Goal: Browse casually

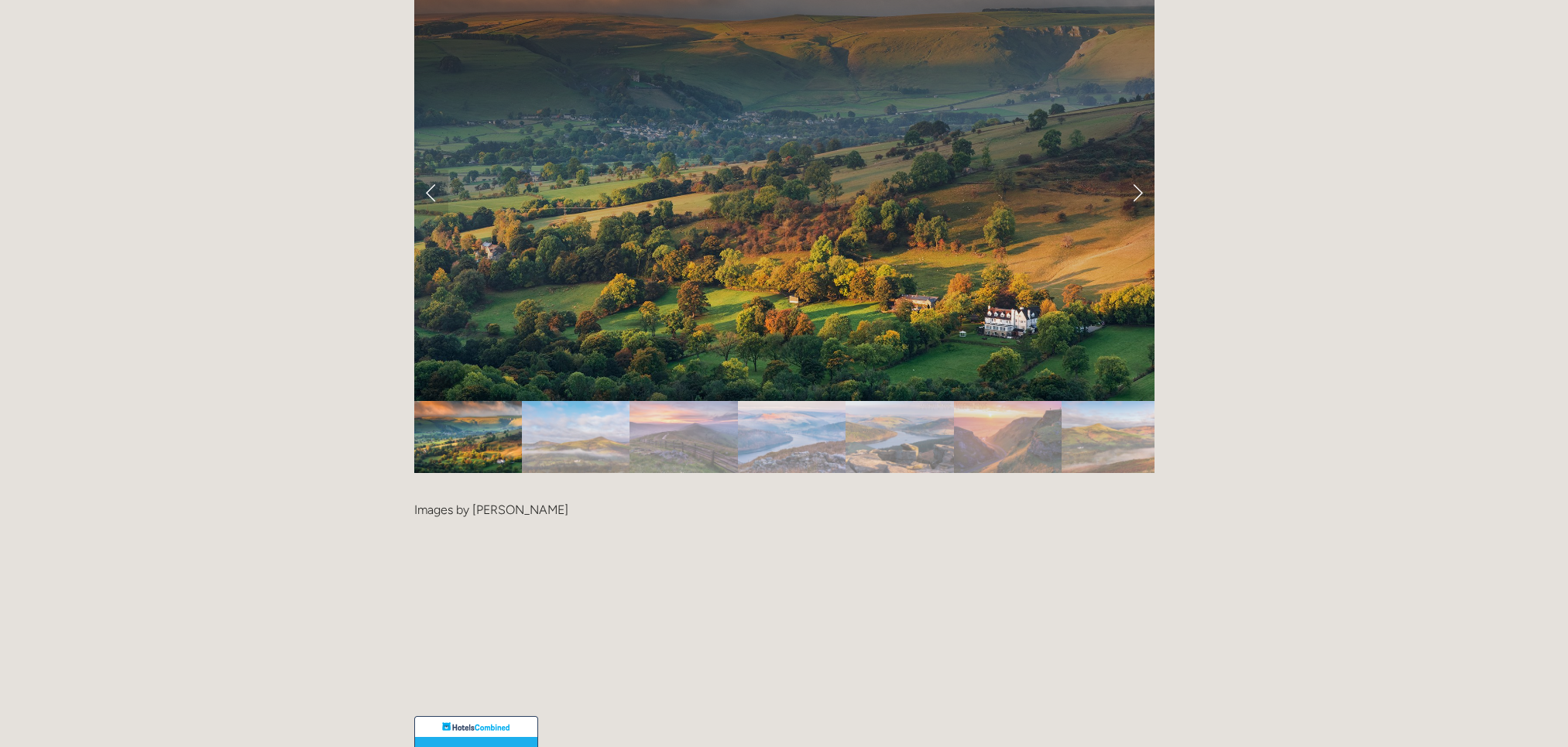
scroll to position [3324, 0]
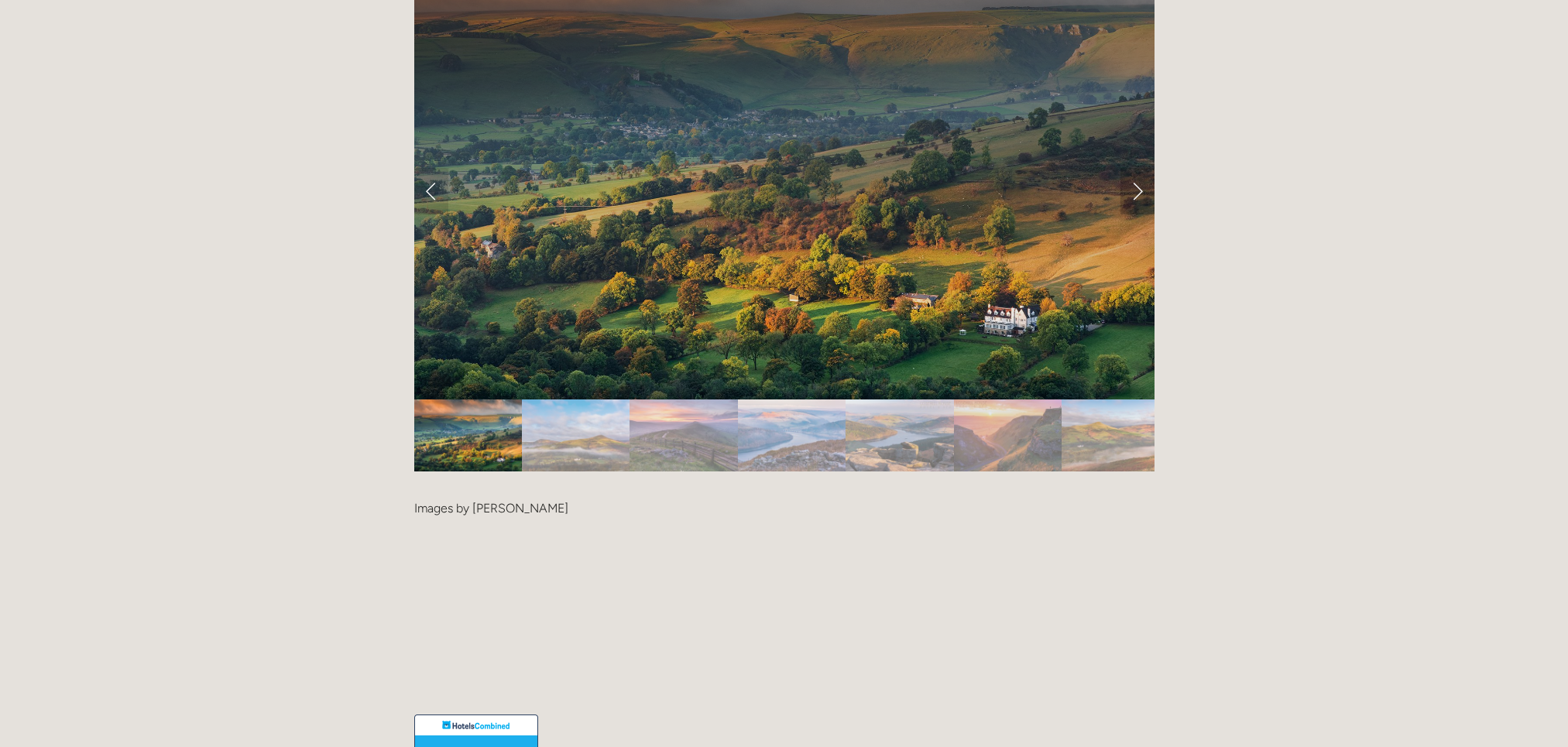
click at [1134, 168] on link "Next Slide" at bounding box center [1137, 191] width 34 height 47
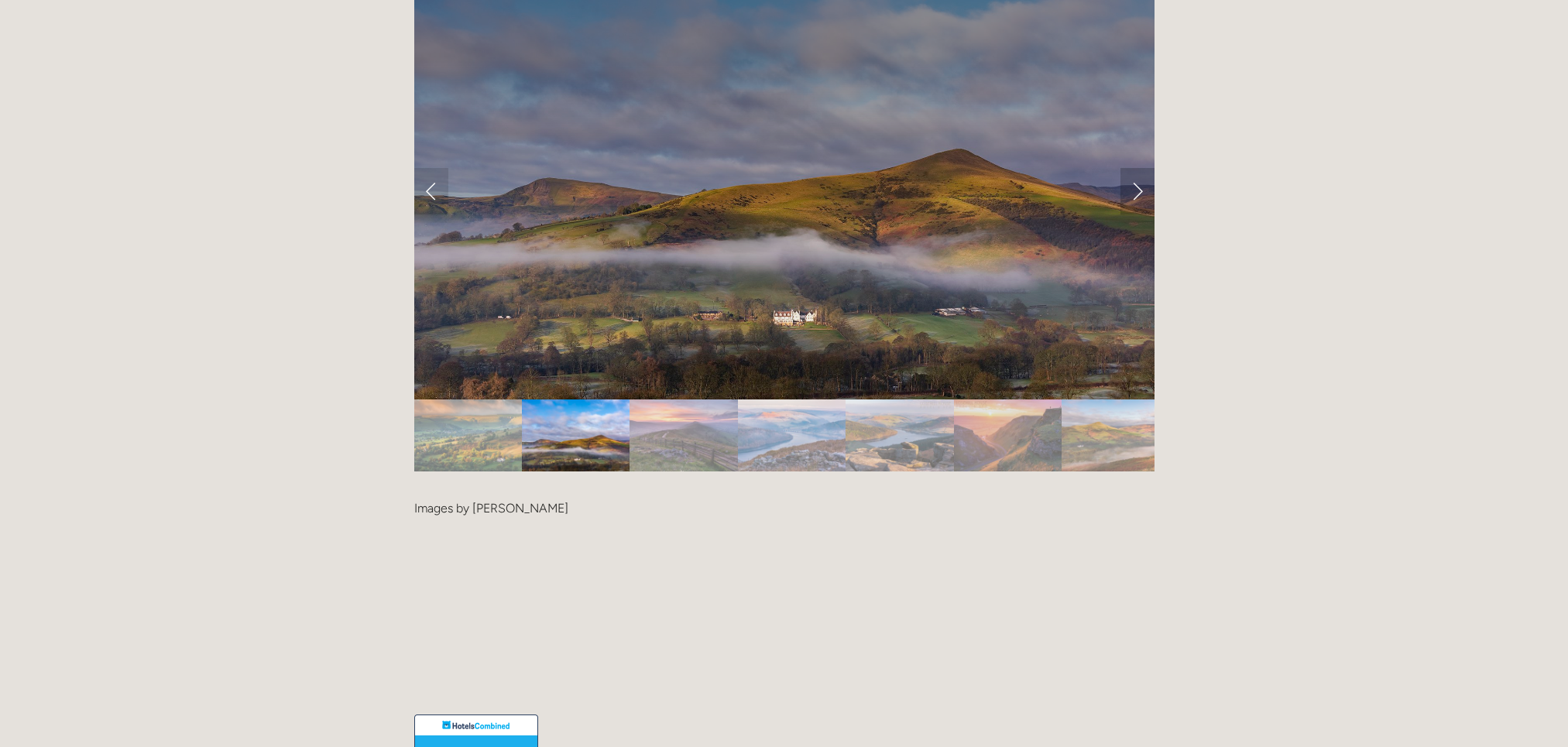
click at [1134, 168] on link "Next Slide" at bounding box center [1137, 191] width 34 height 47
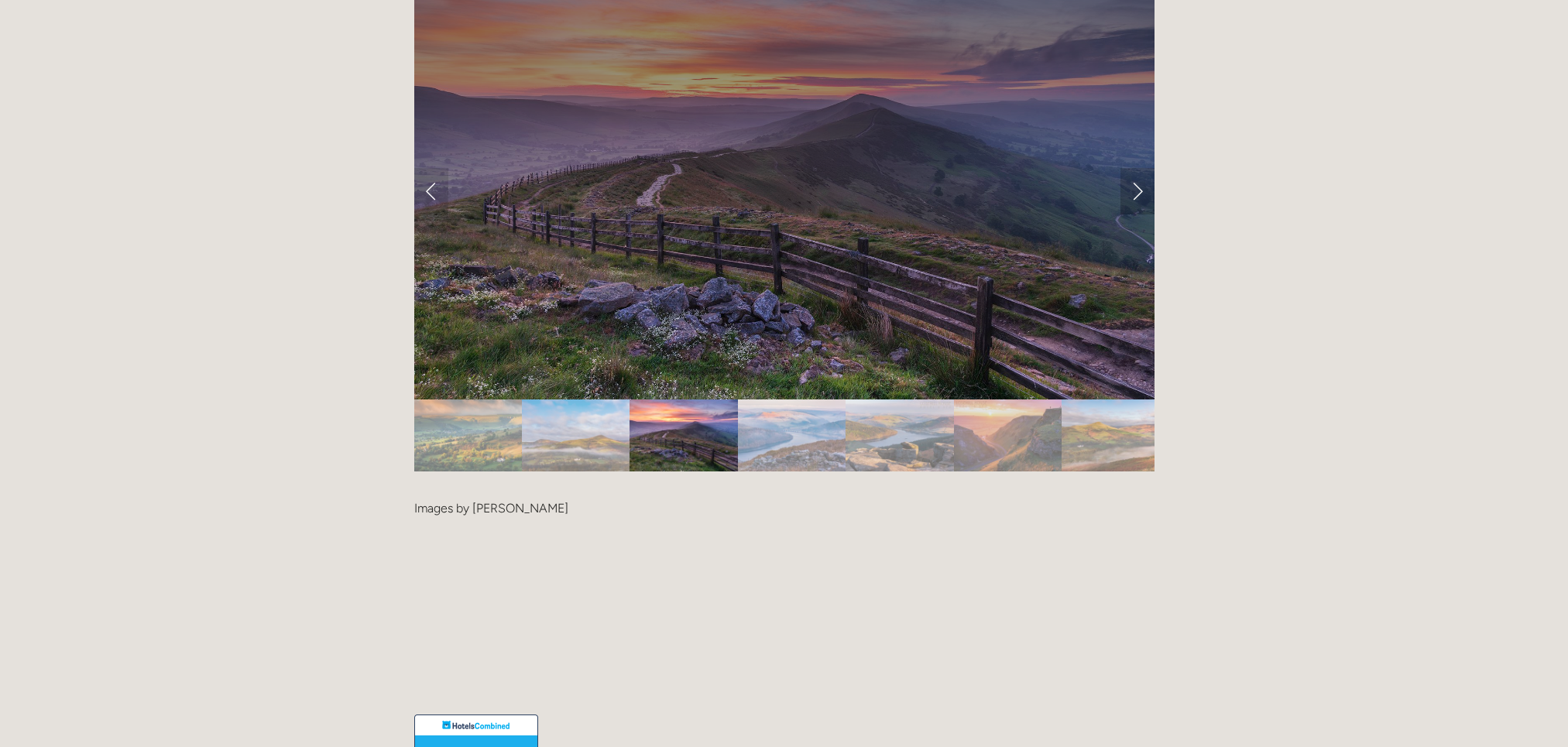
click at [1134, 168] on link "Next Slide" at bounding box center [1137, 191] width 34 height 47
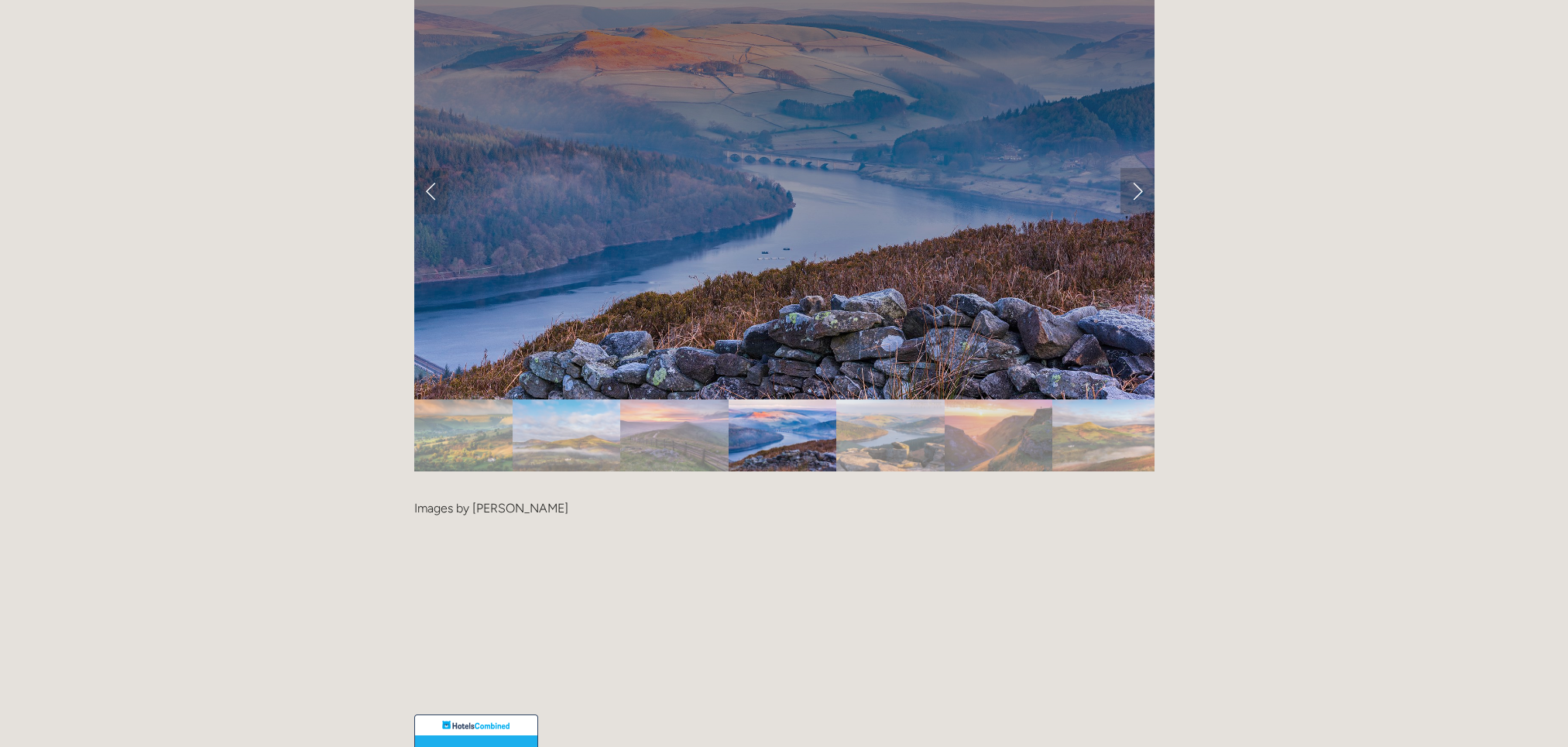
click at [1134, 168] on link "Next Slide" at bounding box center [1137, 191] width 34 height 47
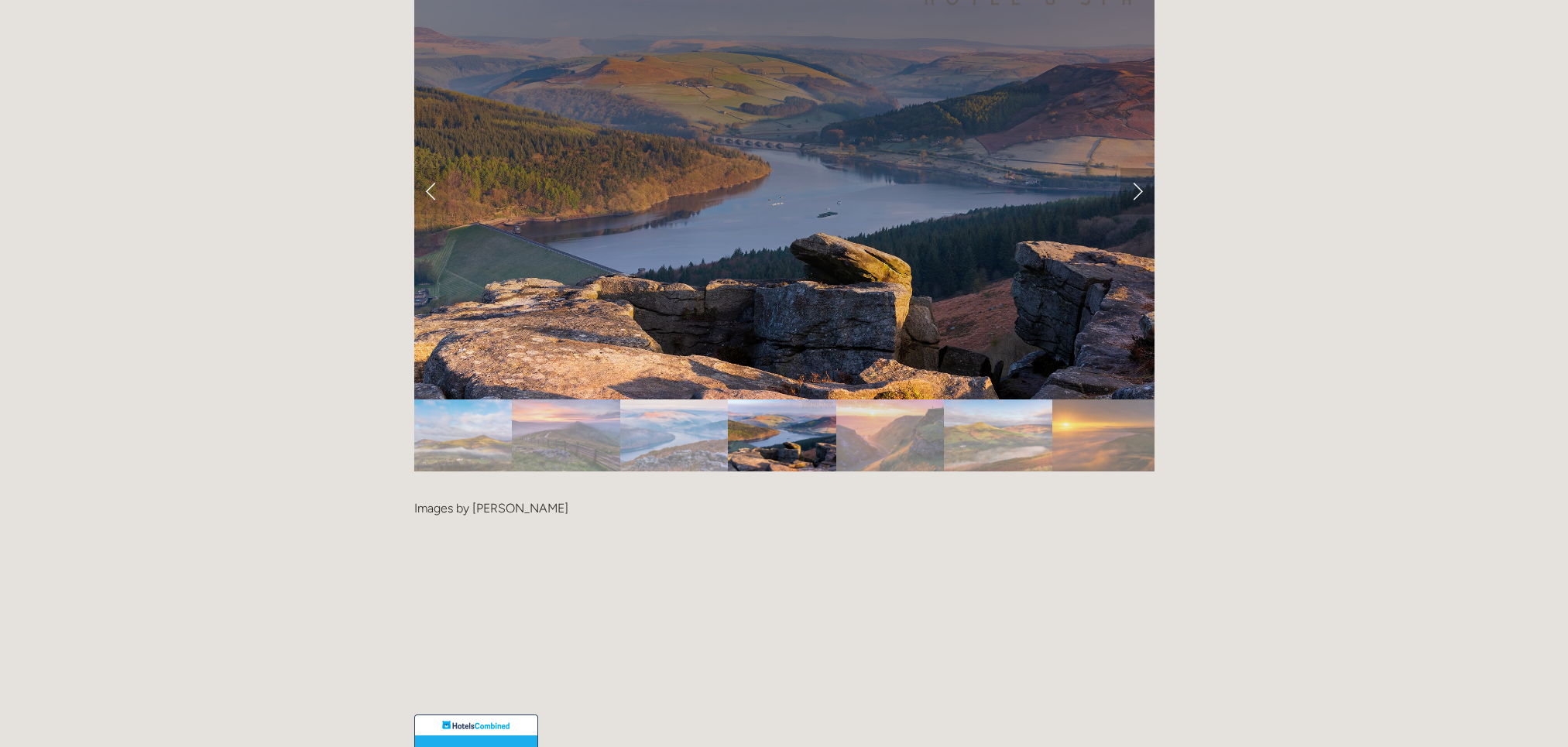
click at [1134, 168] on link "Next Slide" at bounding box center [1137, 191] width 34 height 47
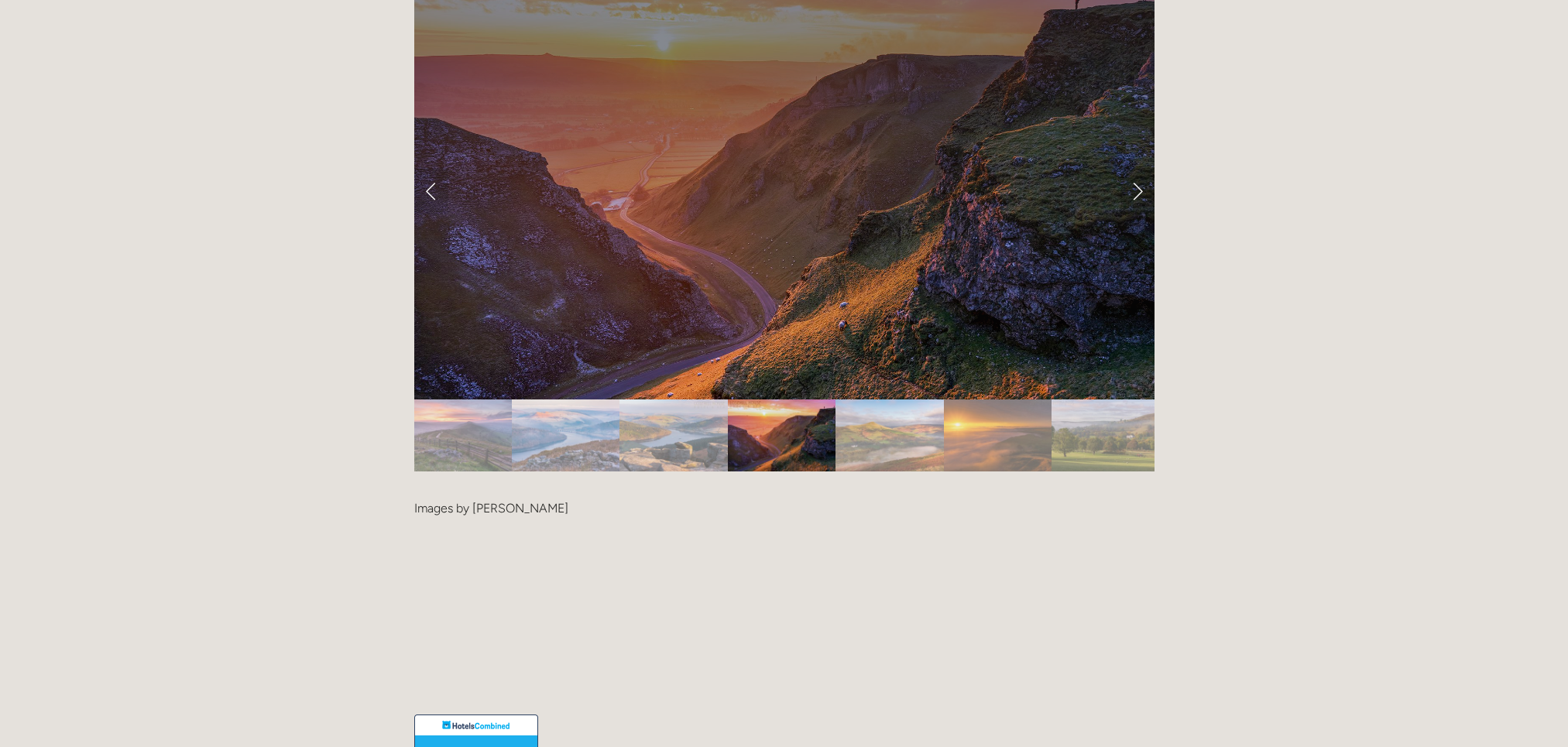
click at [1134, 168] on link "Next Slide" at bounding box center [1137, 191] width 34 height 47
click at [1137, 168] on link "Next Slide" at bounding box center [1137, 191] width 34 height 47
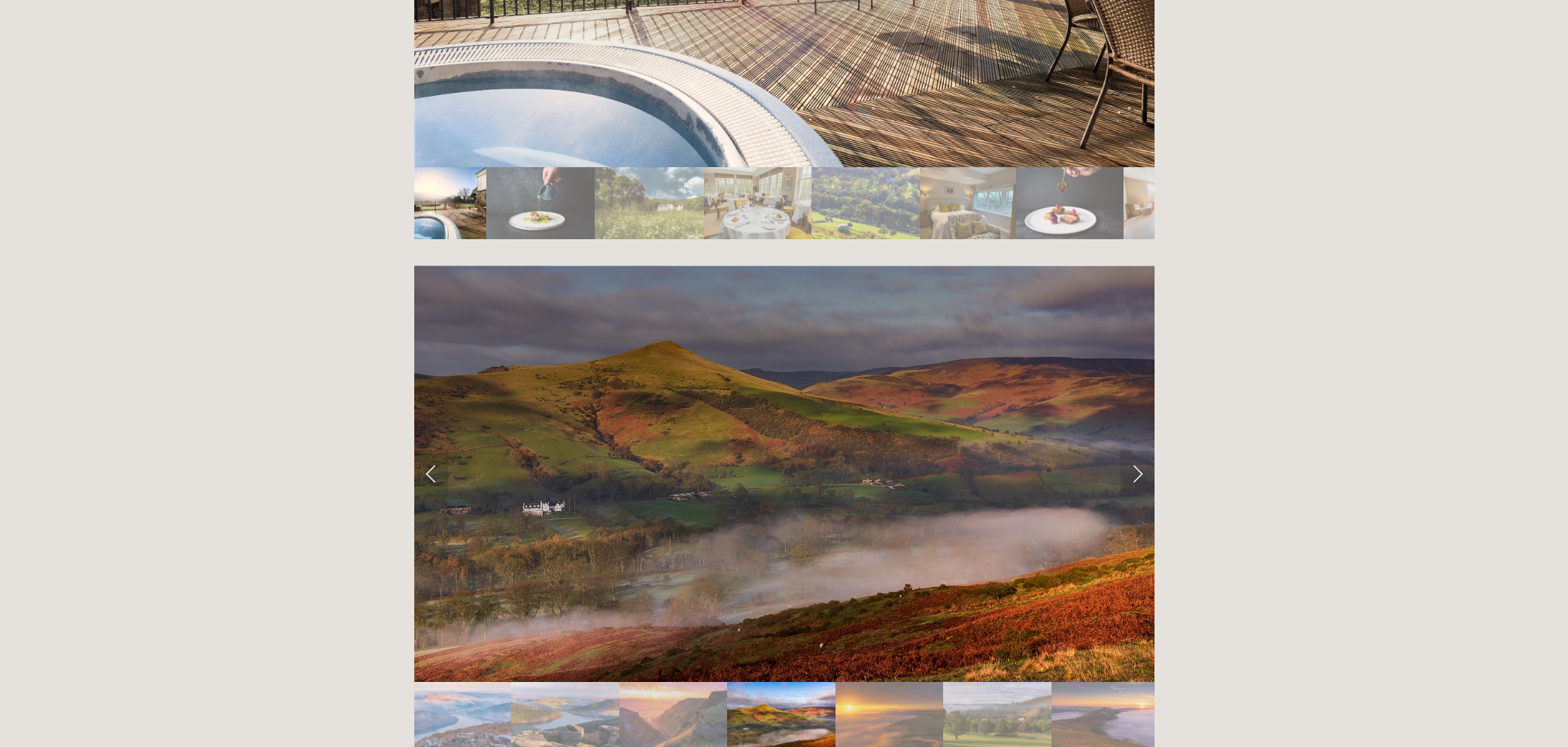
scroll to position [3040, 0]
click at [1134, 451] on link "Next Slide" at bounding box center [1137, 475] width 34 height 47
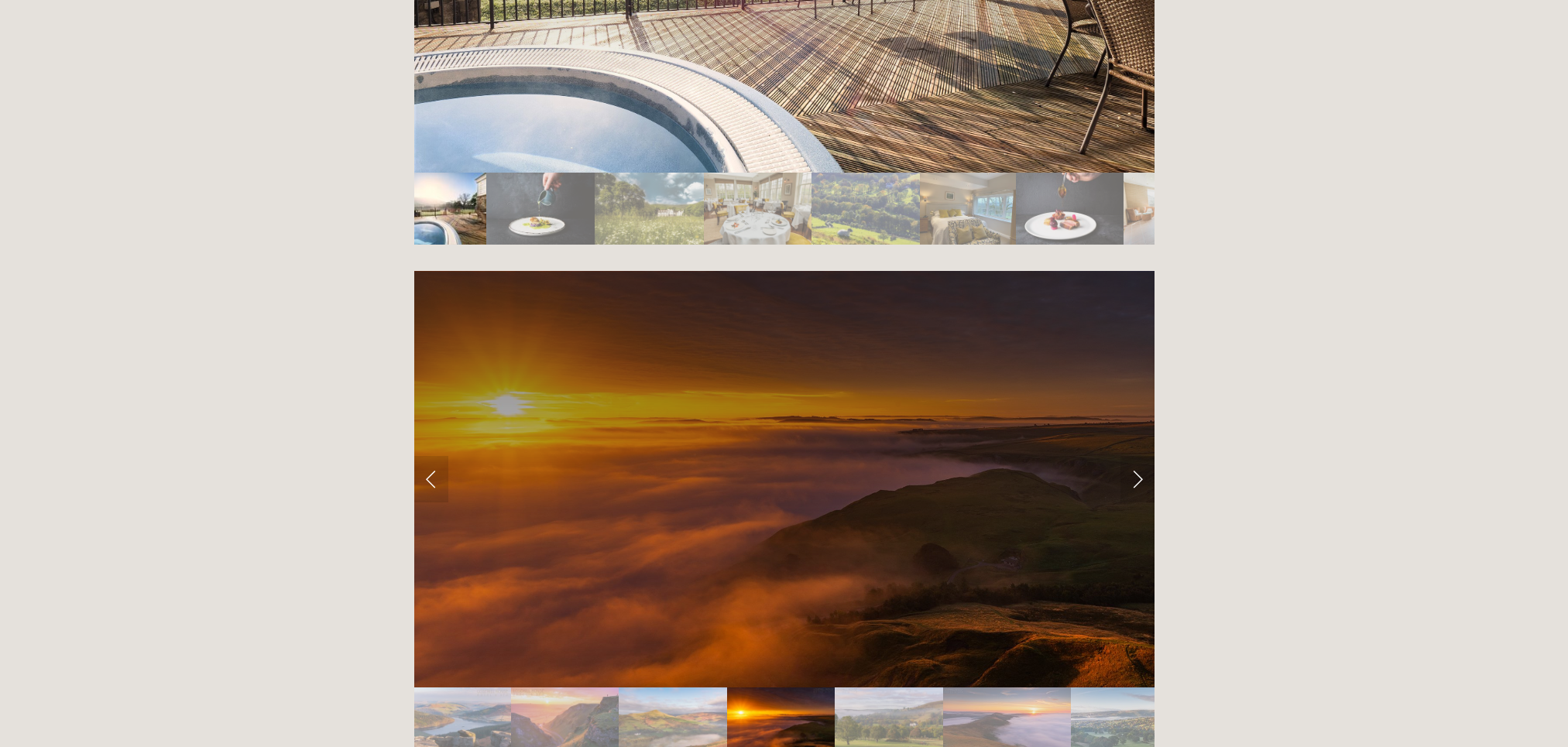
click at [1135, 384] on div at bounding box center [784, 480] width 740 height 417
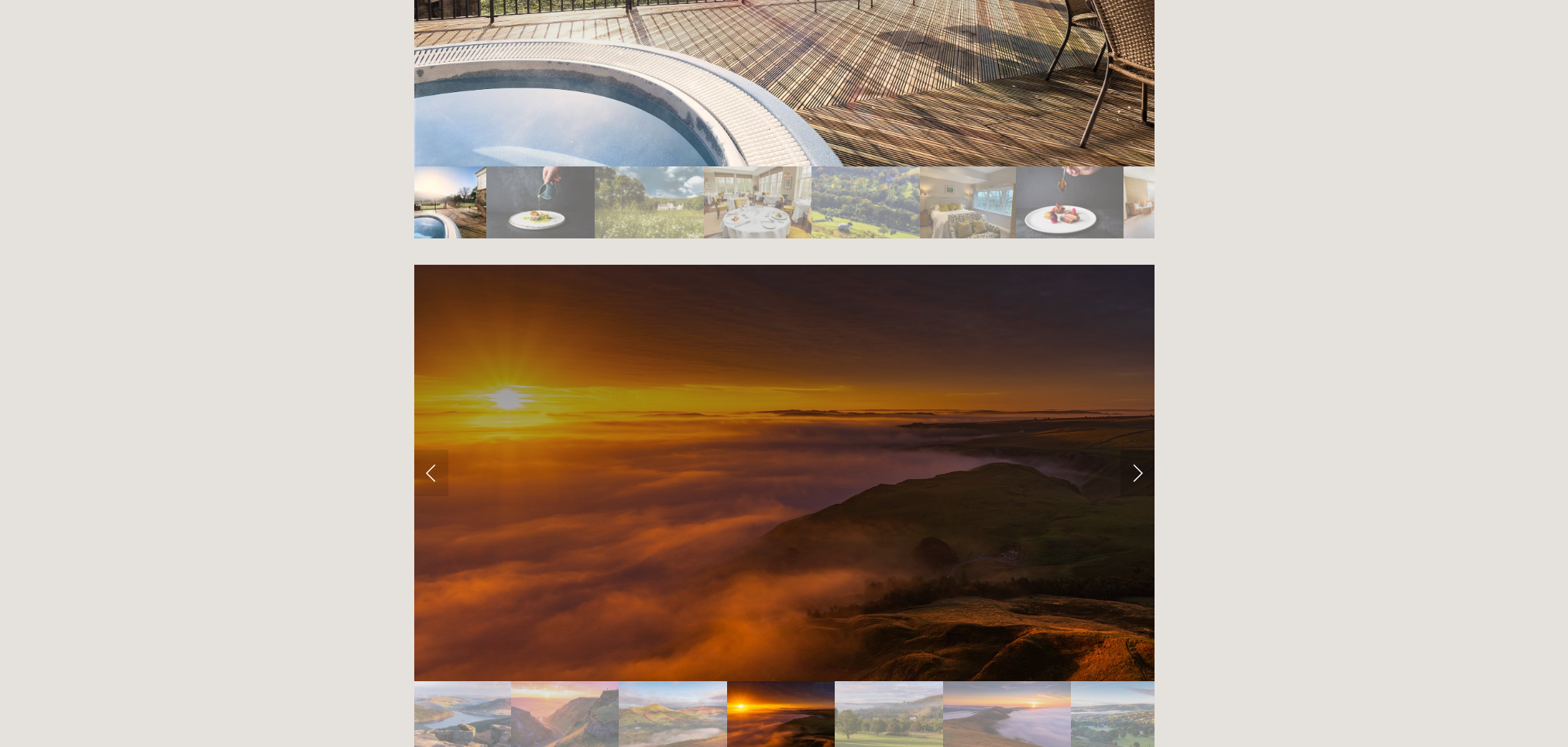
click at [1135, 450] on link "Next Slide" at bounding box center [1137, 473] width 34 height 47
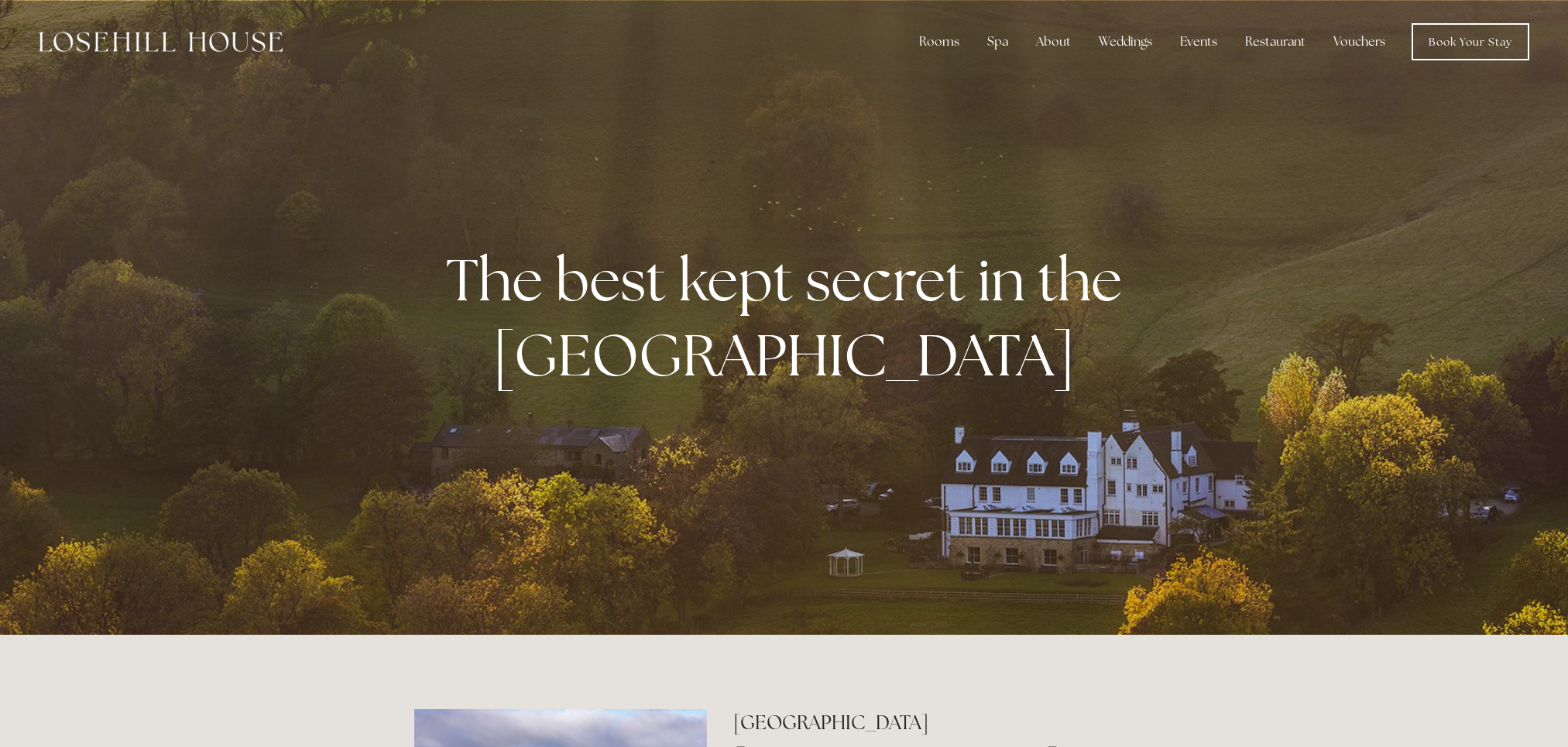
scroll to position [0, 0]
